Goal: Information Seeking & Learning: Learn about a topic

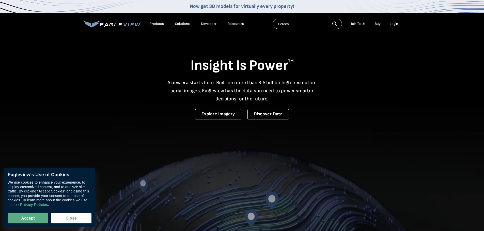
click at [232, 22] on div "Resources" at bounding box center [235, 24] width 16 height 5
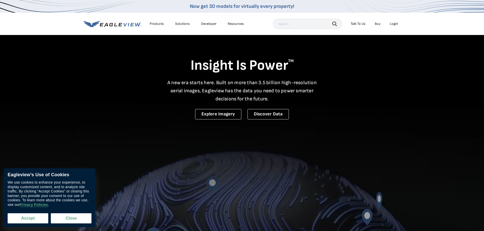
click at [40, 217] on button "Accept" at bounding box center [28, 219] width 41 height 10
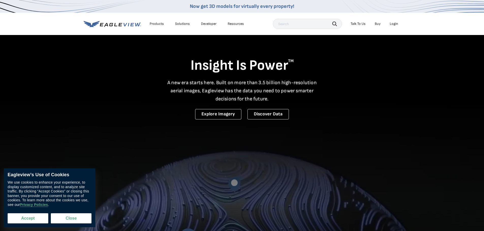
checkbox input "true"
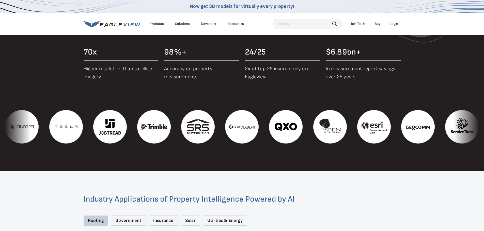
scroll to position [660, 0]
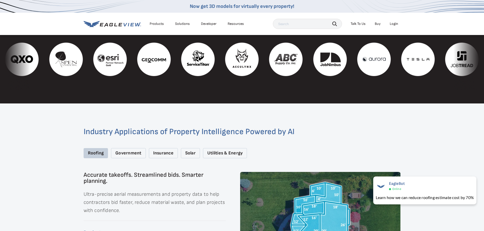
click at [167, 149] on div "Insurance" at bounding box center [163, 153] width 29 height 10
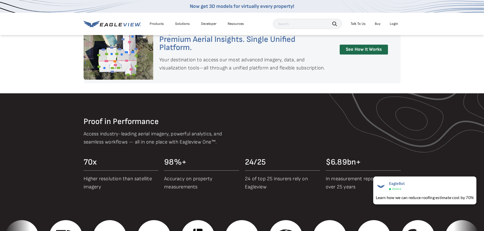
scroll to position [330, 0]
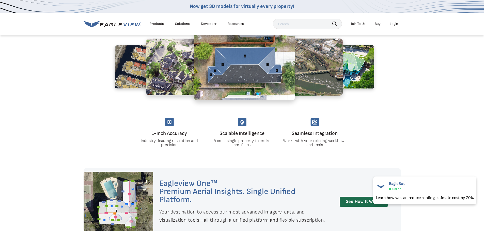
click at [239, 24] on div "Resources" at bounding box center [235, 24] width 16 height 5
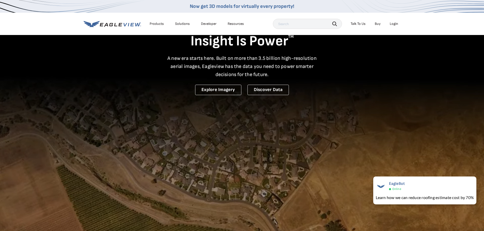
scroll to position [0, 0]
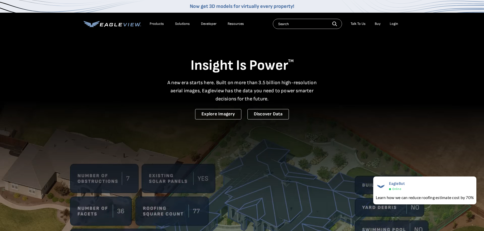
click at [230, 23] on div "Resources" at bounding box center [235, 24] width 16 height 5
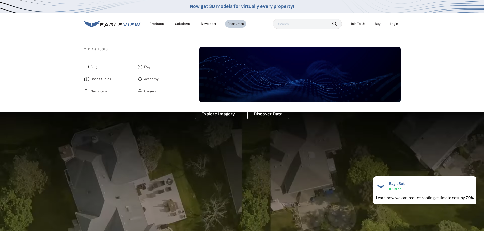
click at [146, 79] on span "Academy" at bounding box center [151, 79] width 15 height 6
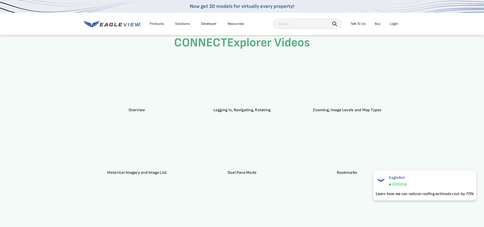
scroll to position [660, 0]
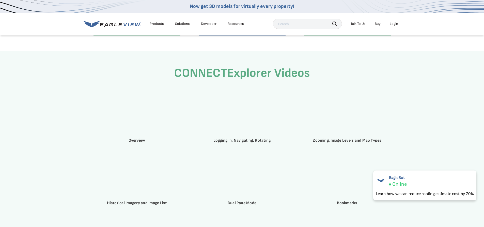
drag, startPoint x: 417, startPoint y: 91, endPoint x: 412, endPoint y: 92, distance: 5.3
drag, startPoint x: 418, startPoint y: 151, endPoint x: 415, endPoint y: 145, distance: 6.5
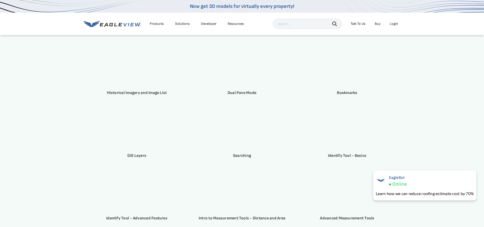
scroll to position [762, 0]
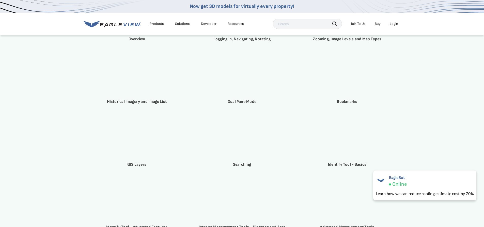
click at [65, 125] on div "CONNECTExplorer Videos Overview Logging in, Navigating, Rotating Zooming, Image…" at bounding box center [242, 196] width 484 height 494
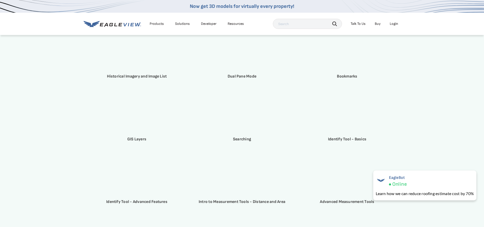
click at [58, 153] on div "CONNECTExplorer Videos Overview Logging in, Navigating, Rotating Zooming, Image…" at bounding box center [242, 171] width 484 height 494
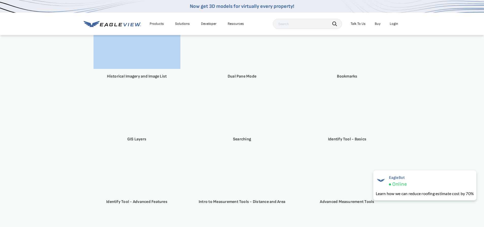
drag, startPoint x: 1, startPoint y: 102, endPoint x: 67, endPoint y: -26, distance: 144.1
click at [67, 0] on html "Now get 3D models for virtually every property! Products Solutions Developer Re…" at bounding box center [242, 97] width 484 height 1769
